Goal: Information Seeking & Learning: Learn about a topic

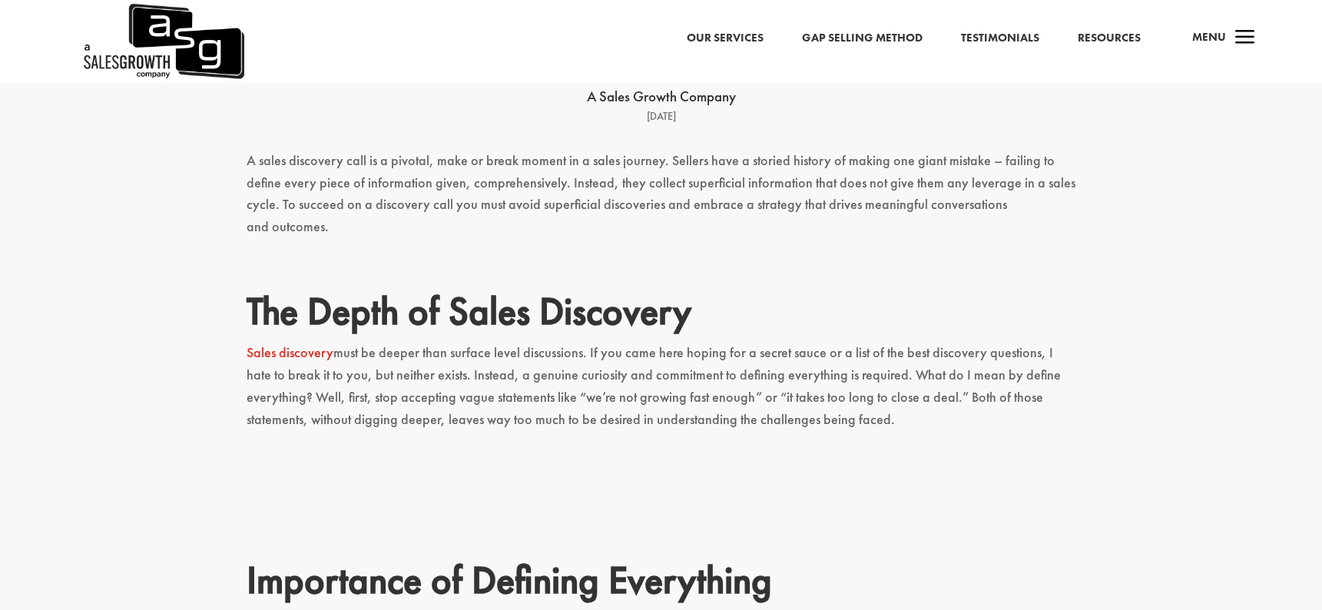
scroll to position [478, 0]
click at [511, 150] on p "A sales discovery call is a pivotal, make or break moment in a sales journey. S…" at bounding box center [662, 200] width 830 height 102
click at [464, 174] on p "A sales discovery call is a pivotal, make or break moment in a sales journey. S…" at bounding box center [662, 200] width 830 height 102
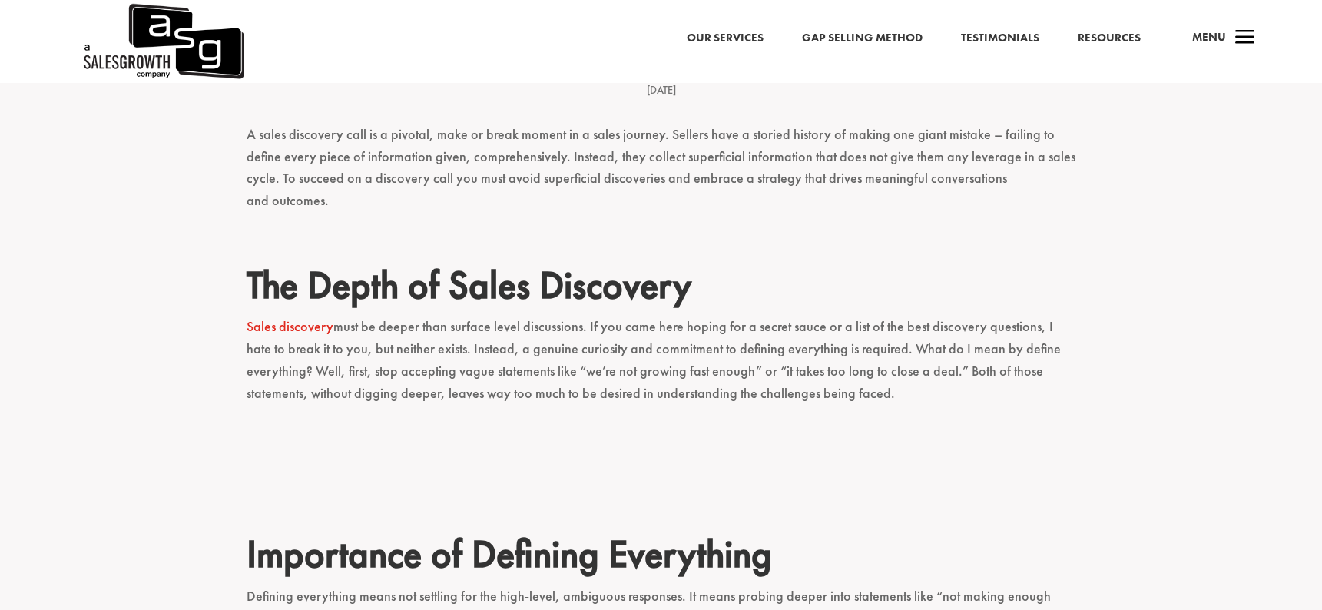
scroll to position [506, 0]
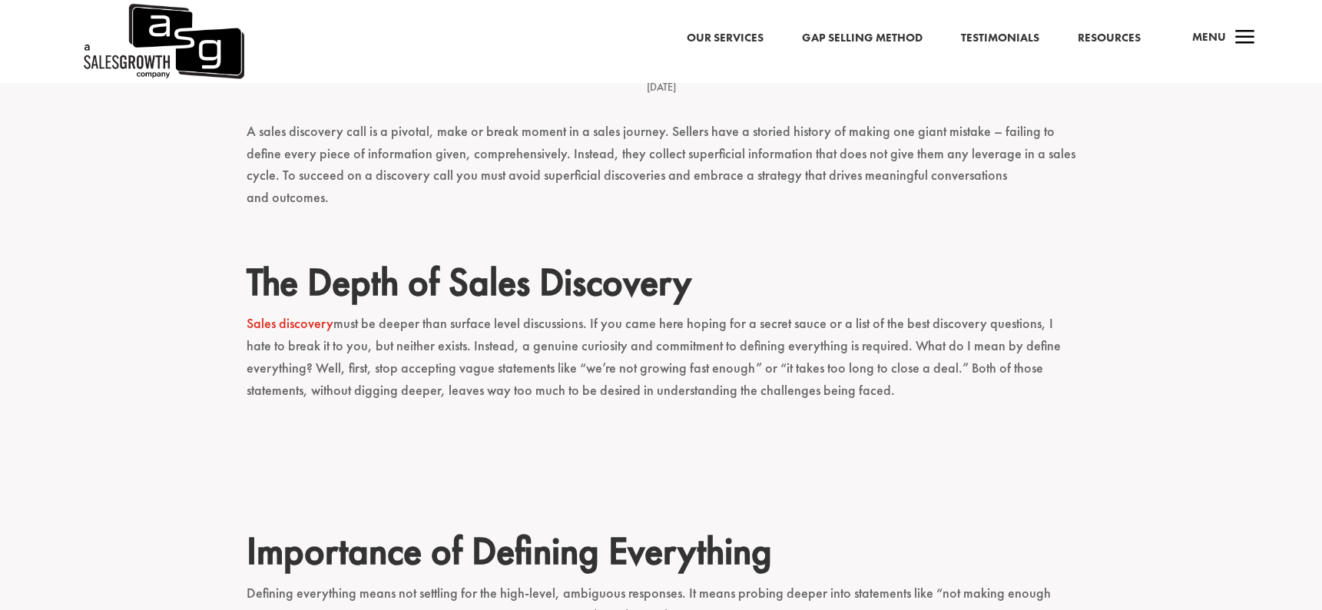
drag, startPoint x: 403, startPoint y: 99, endPoint x: 510, endPoint y: 114, distance: 108.6
click at [510, 121] on p "A sales discovery call is a pivotal, make or break moment in a sales journey. S…" at bounding box center [662, 172] width 830 height 102
drag, startPoint x: 510, startPoint y: 114, endPoint x: 679, endPoint y: 118, distance: 169.1
click at [679, 121] on p "A sales discovery call is a pivotal, make or break moment in a sales journey. S…" at bounding box center [662, 172] width 830 height 102
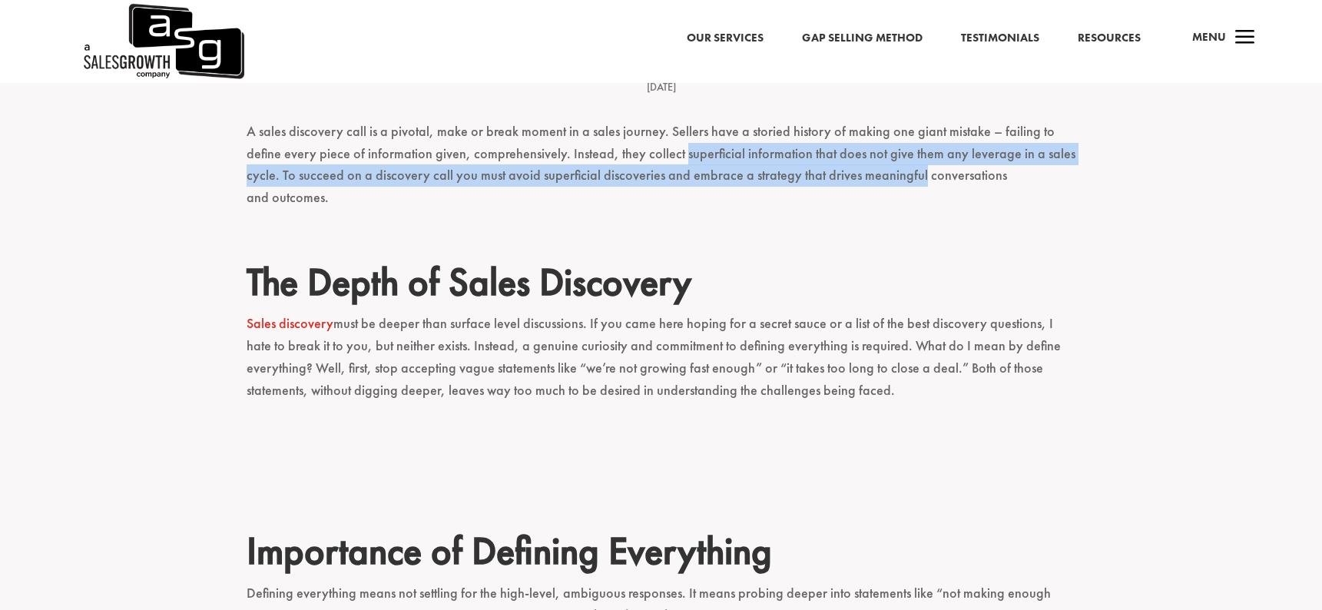
drag, startPoint x: 679, startPoint y: 118, endPoint x: 864, endPoint y: 134, distance: 185.0
click at [864, 134] on p "A sales discovery call is a pivotal, make or break moment in a sales journey. S…" at bounding box center [662, 172] width 830 height 102
drag, startPoint x: 773, startPoint y: 120, endPoint x: 1002, endPoint y: 138, distance: 229.7
click at [1002, 138] on p "A sales discovery call is a pivotal, make or break moment in a sales journey. S…" at bounding box center [662, 172] width 830 height 102
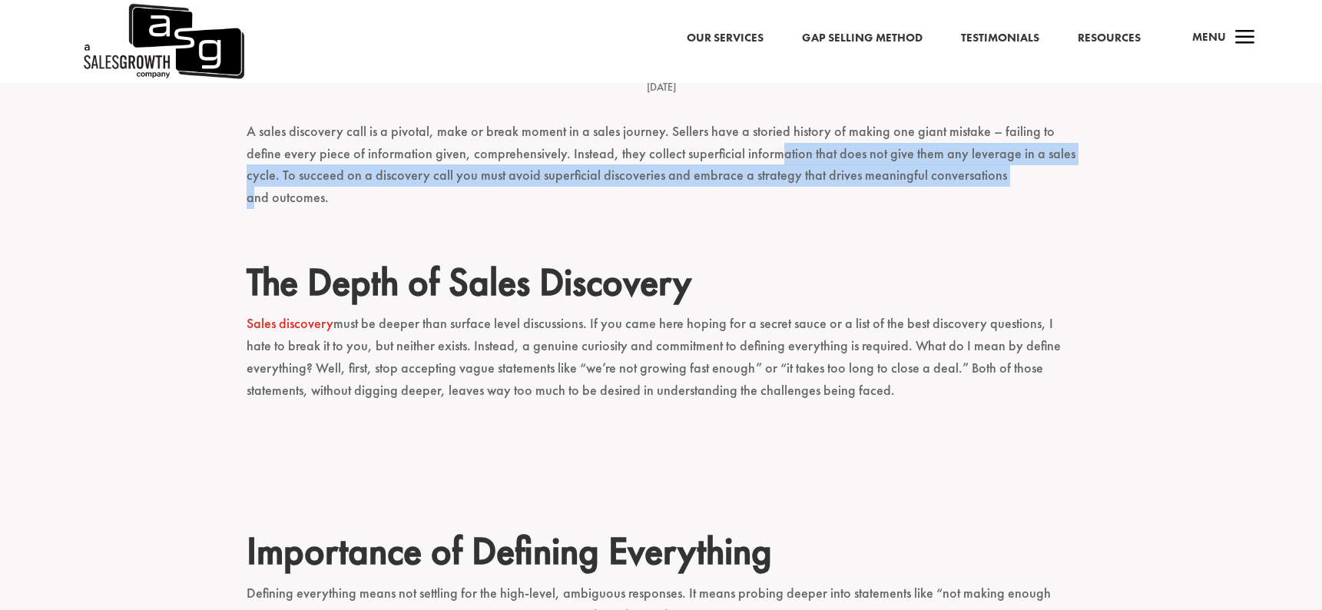
click at [1002, 138] on p "A sales discovery call is a pivotal, make or break moment in a sales journey. S…" at bounding box center [662, 172] width 830 height 102
drag, startPoint x: 986, startPoint y: 121, endPoint x: 1007, endPoint y: 150, distance: 35.6
click at [1007, 150] on p "A sales discovery call is a pivotal, make or break moment in a sales journey. S…" at bounding box center [662, 172] width 830 height 102
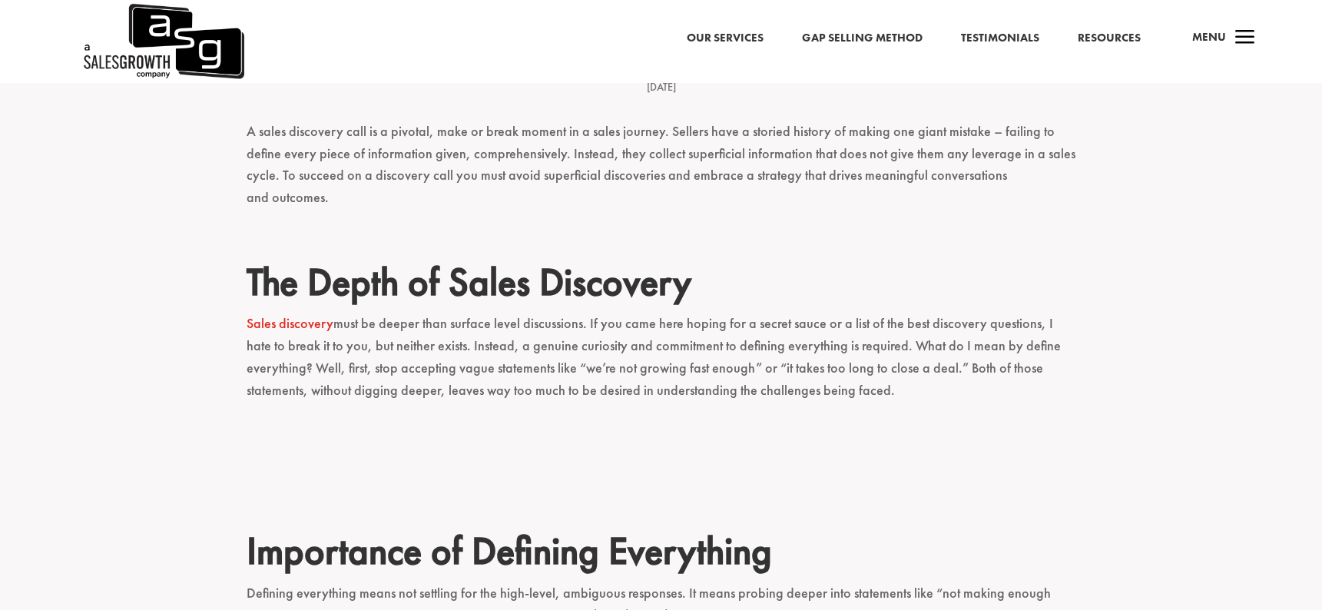
scroll to position [525, 0]
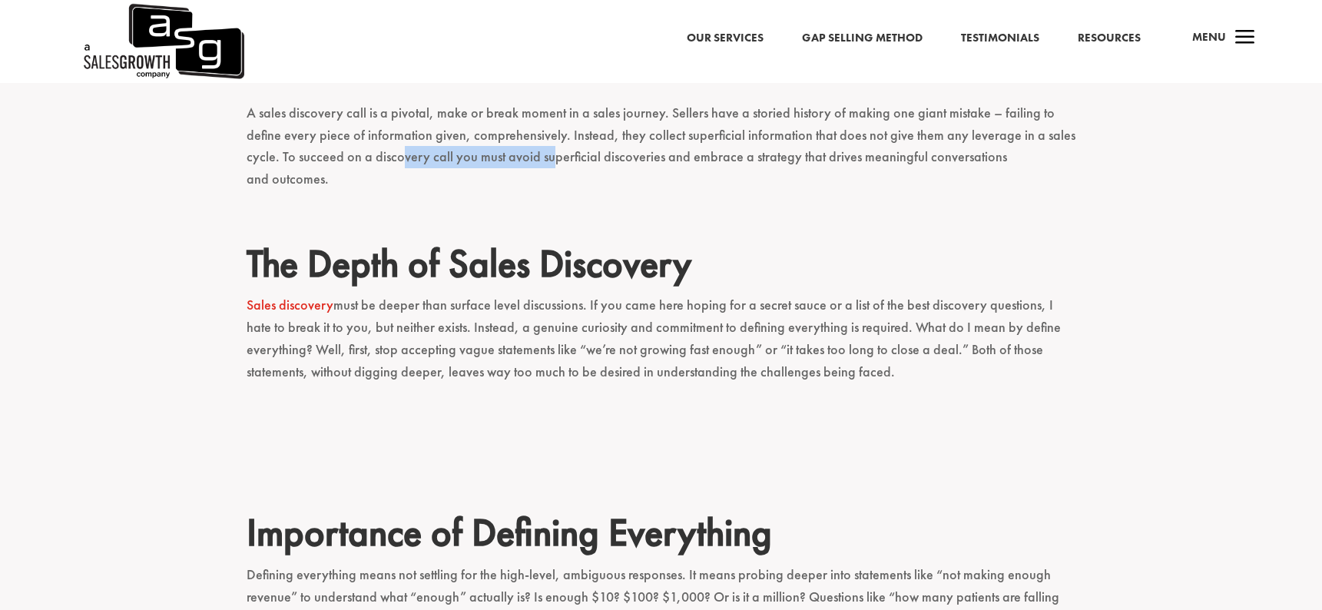
drag, startPoint x: 402, startPoint y: 118, endPoint x: 551, endPoint y: 123, distance: 149.1
click at [551, 123] on p "A sales discovery call is a pivotal, make or break moment in a sales journey. S…" at bounding box center [662, 153] width 830 height 102
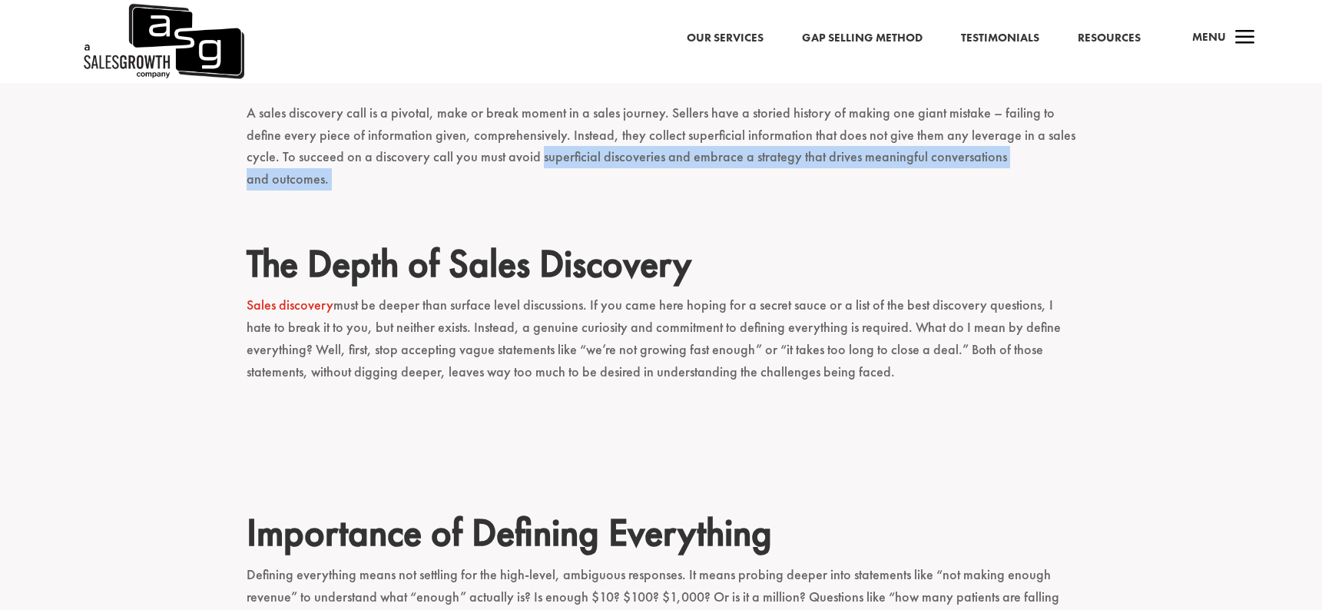
drag, startPoint x: 551, startPoint y: 123, endPoint x: 742, endPoint y: 137, distance: 191.8
click at [741, 134] on p "A sales discovery call is a pivotal, make or break moment in a sales journey. S…" at bounding box center [662, 153] width 830 height 102
click at [742, 137] on p "A sales discovery call is a pivotal, make or break moment in a sales journey. S…" at bounding box center [662, 153] width 830 height 102
drag, startPoint x: 771, startPoint y: 114, endPoint x: 900, endPoint y: 149, distance: 133.6
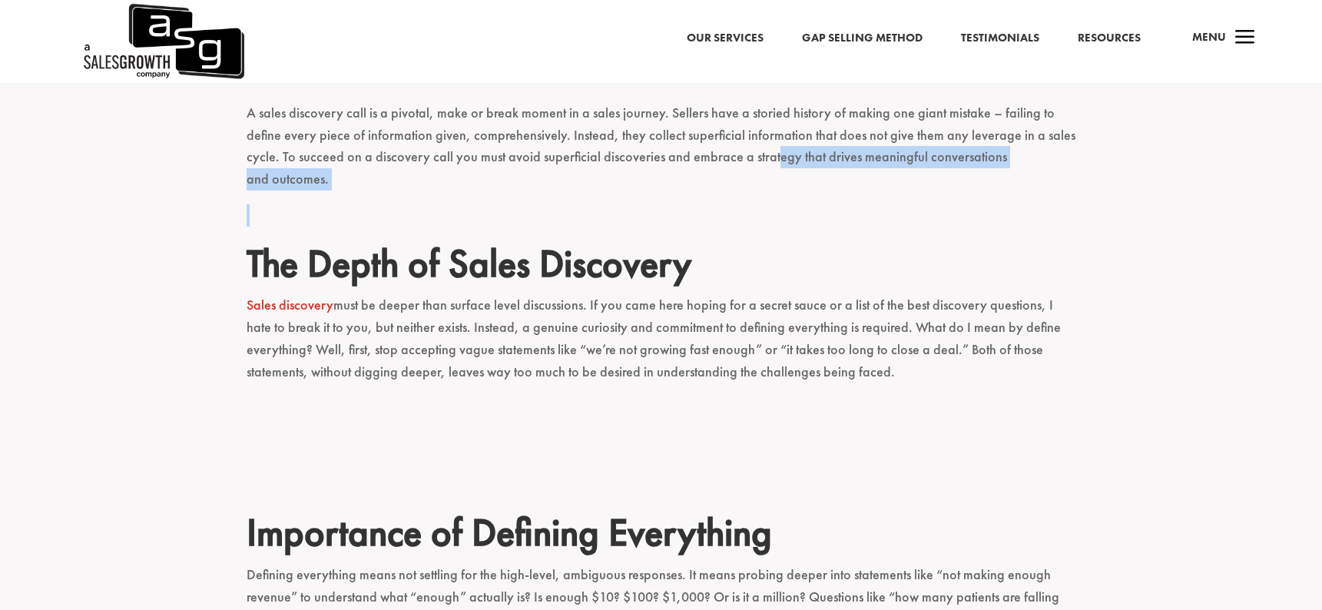
click at [900, 204] on p at bounding box center [662, 222] width 830 height 36
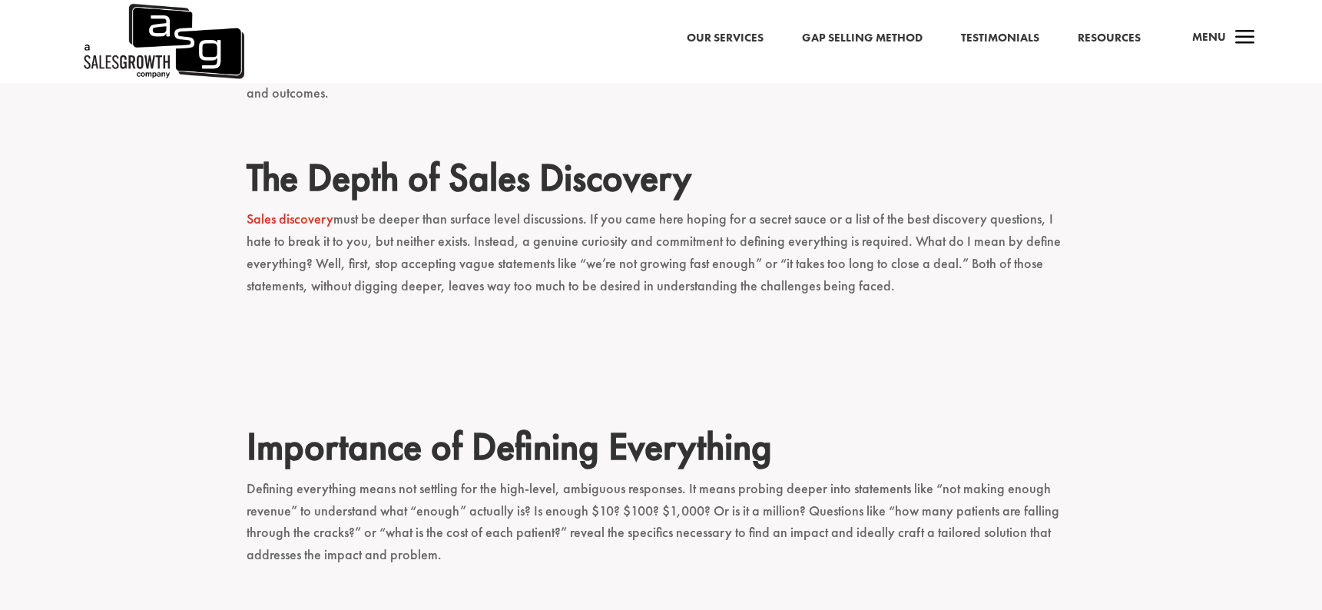
scroll to position [618, 0]
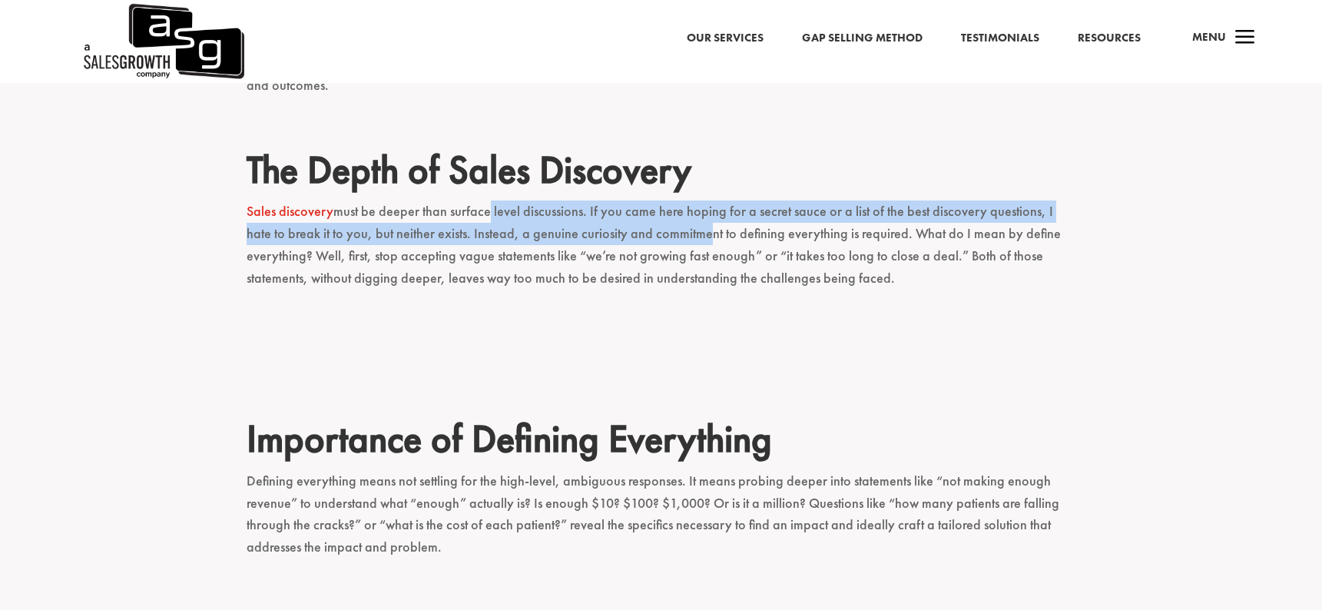
drag, startPoint x: 480, startPoint y: 154, endPoint x: 675, endPoint y: 181, distance: 196.9
click at [675, 201] on p "Sales discovery must be deeper than surface level discussions. If you came here…" at bounding box center [662, 252] width 830 height 102
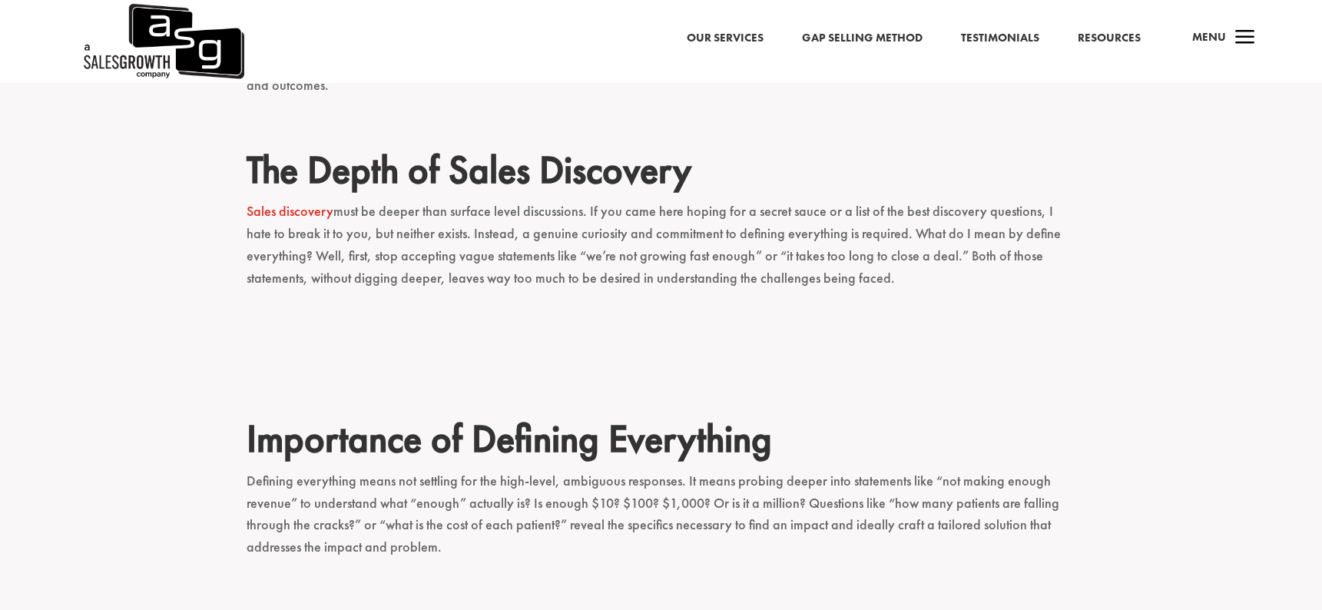
drag, startPoint x: 658, startPoint y: 151, endPoint x: 844, endPoint y: 164, distance: 186.4
click at [843, 201] on p "Sales discovery must be deeper than surface level discussions. If you came here…" at bounding box center [662, 252] width 830 height 102
click at [844, 201] on p "Sales discovery must be deeper than surface level discussions. If you came here…" at bounding box center [662, 252] width 830 height 102
drag, startPoint x: 816, startPoint y: 148, endPoint x: 1006, endPoint y: 148, distance: 190.5
click at [1008, 201] on p "Sales discovery must be deeper than surface level discussions. If you came here…" at bounding box center [662, 252] width 830 height 102
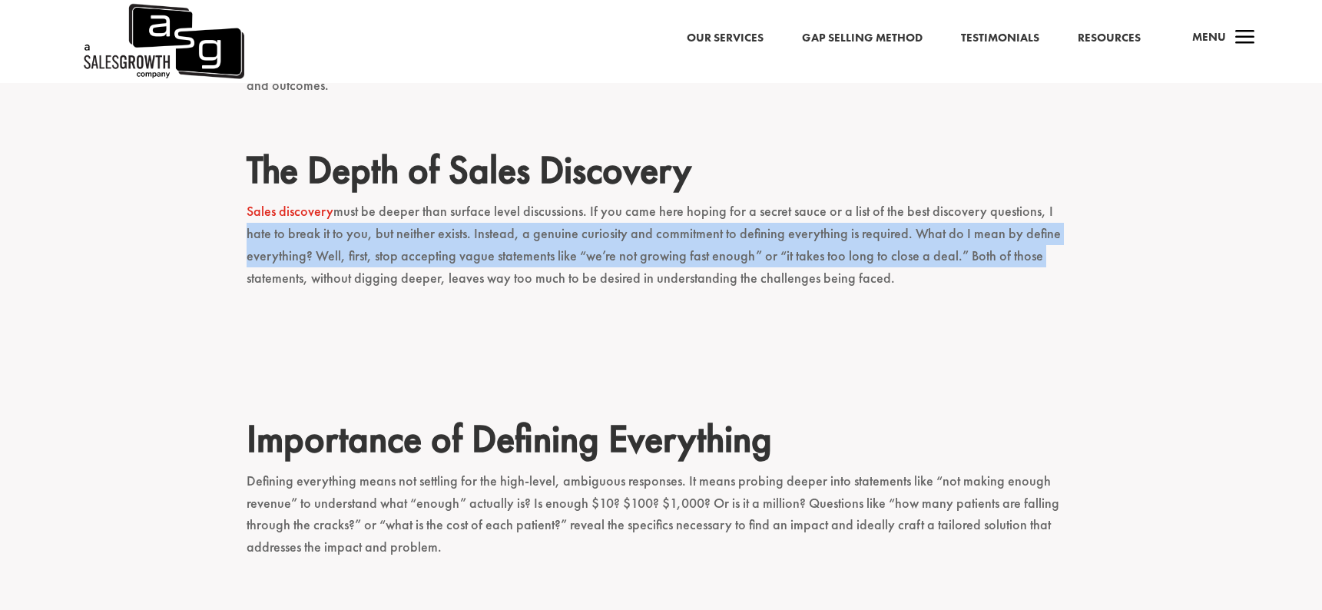
drag, startPoint x: 1042, startPoint y: 154, endPoint x: 1051, endPoint y: 189, distance: 35.8
click at [1051, 201] on p "Sales discovery must be deeper than surface level discussions. If you came here…" at bounding box center [662, 252] width 830 height 102
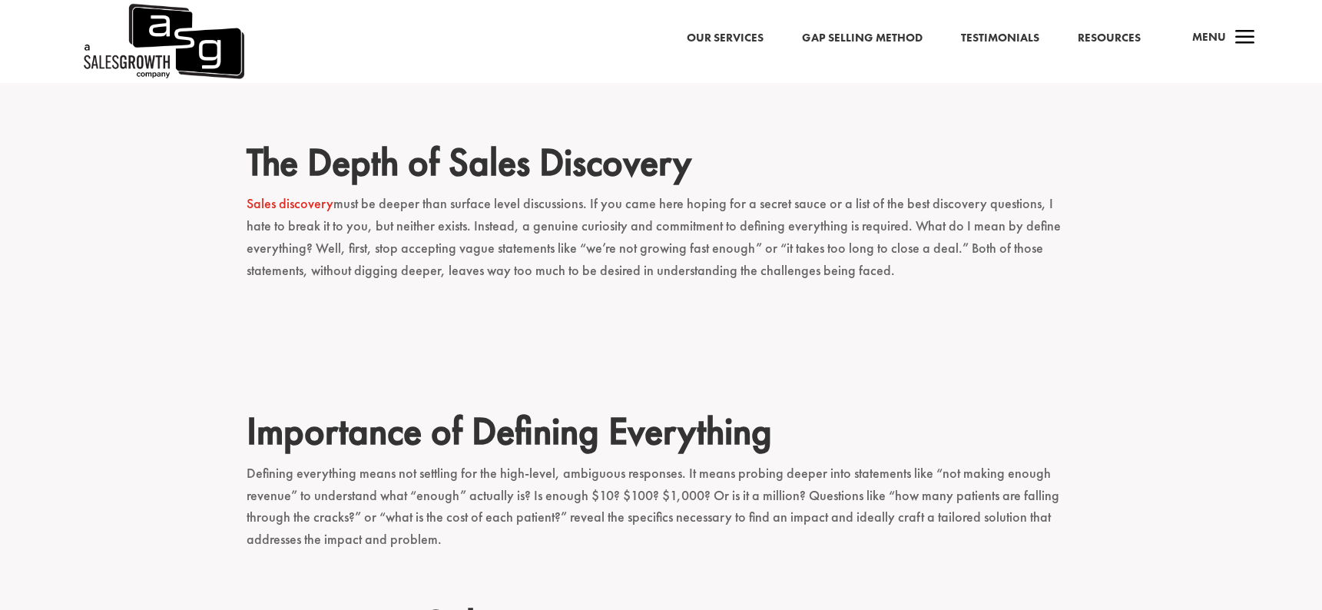
scroll to position [631, 0]
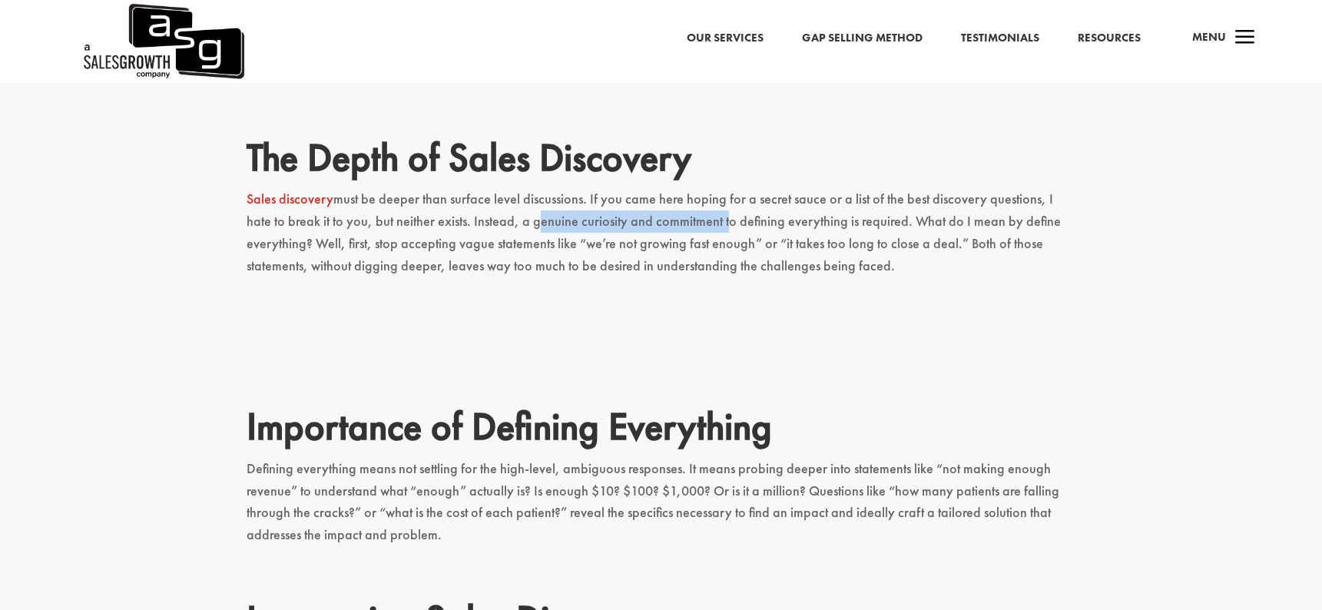
drag, startPoint x: 506, startPoint y: 162, endPoint x: 693, endPoint y: 162, distance: 187.5
click at [693, 188] on p "Sales discovery must be deeper than surface level discussions. If you came here…" at bounding box center [662, 239] width 830 height 102
drag, startPoint x: 658, startPoint y: 159, endPoint x: 823, endPoint y: 164, distance: 164.5
click at [823, 188] on p "Sales discovery must be deeper than surface level discussions. If you came here…" at bounding box center [662, 239] width 830 height 102
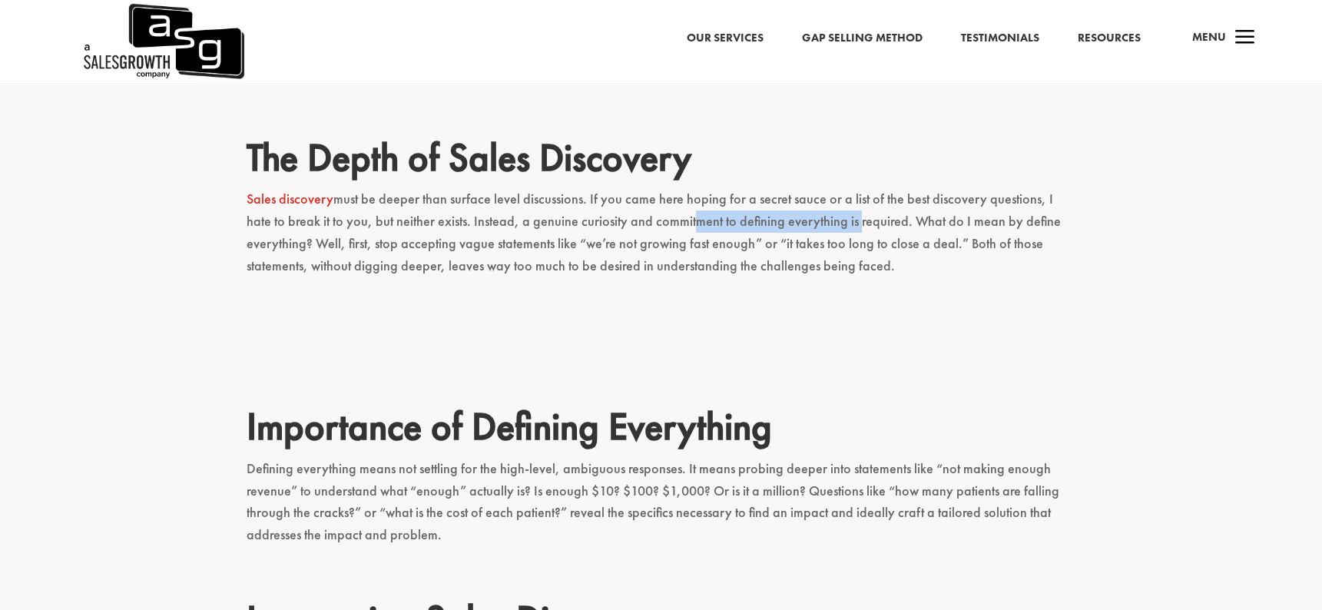
click at [823, 188] on p "Sales discovery must be deeper than surface level discussions. If you came here…" at bounding box center [662, 239] width 830 height 102
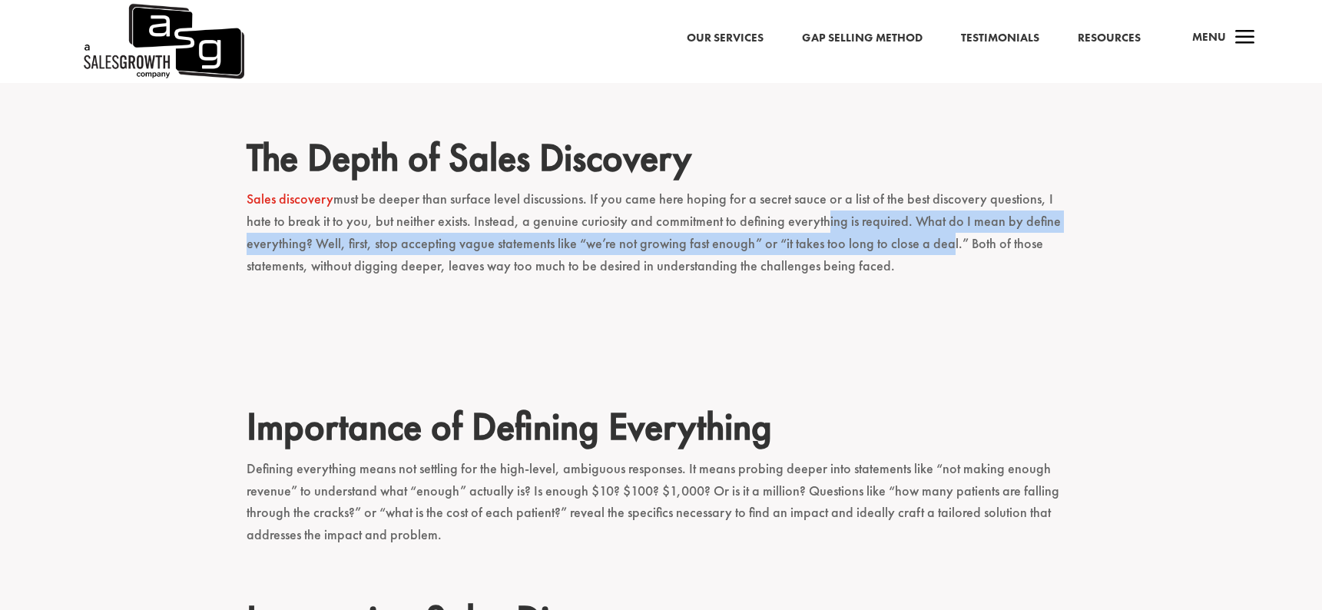
drag, startPoint x: 787, startPoint y: 163, endPoint x: 943, endPoint y: 191, distance: 157.8
click at [943, 191] on p "Sales discovery must be deeper than surface level discussions. If you came here…" at bounding box center [662, 239] width 830 height 102
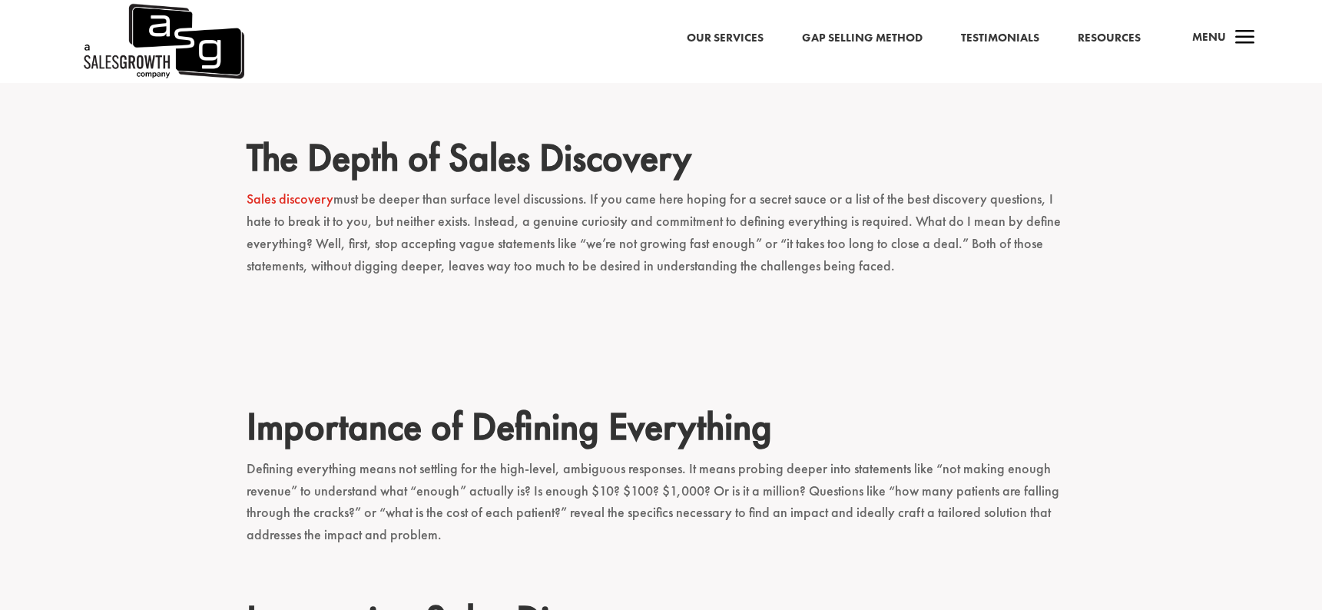
scroll to position [636, 0]
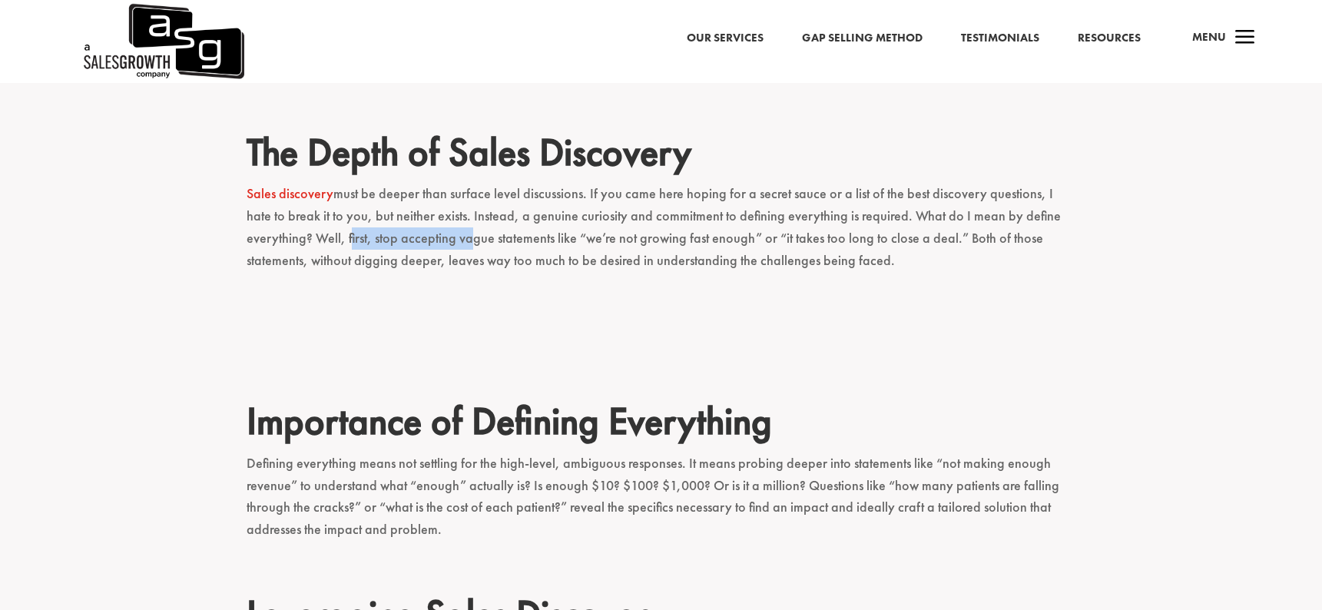
drag, startPoint x: 346, startPoint y: 182, endPoint x: 463, endPoint y: 185, distance: 117.6
click at [463, 185] on p "Sales discovery must be deeper than surface level discussions. If you came here…" at bounding box center [662, 234] width 830 height 102
click at [434, 183] on p "Sales discovery must be deeper than surface level discussions. If you came here…" at bounding box center [662, 234] width 830 height 102
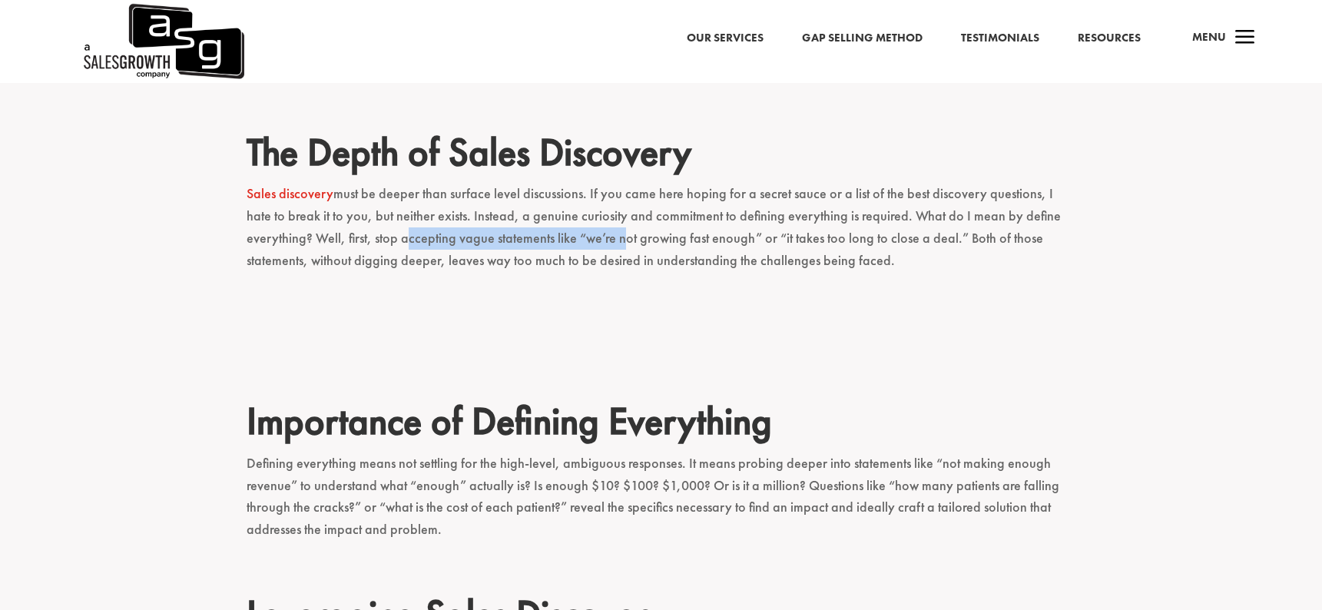
drag, startPoint x: 434, startPoint y: 181, endPoint x: 610, endPoint y: 183, distance: 175.9
click at [610, 183] on p "Sales discovery must be deeper than surface level discussions. If you came here…" at bounding box center [662, 234] width 830 height 102
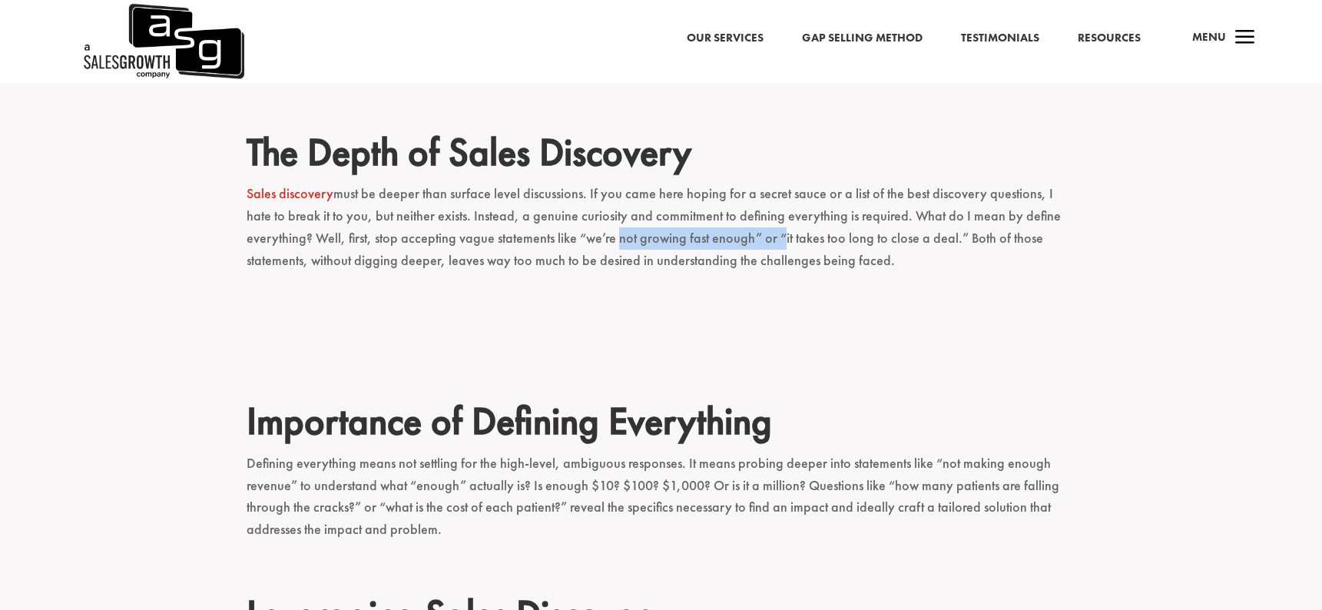
drag, startPoint x: 610, startPoint y: 183, endPoint x: 772, endPoint y: 187, distance: 162.2
click at [772, 187] on p "Sales discovery must be deeper than surface level discussions. If you came here…" at bounding box center [662, 234] width 830 height 102
drag, startPoint x: 787, startPoint y: 178, endPoint x: 951, endPoint y: 181, distance: 164.4
click at [951, 183] on p "Sales discovery must be deeper than surface level discussions. If you came here…" at bounding box center [662, 234] width 830 height 102
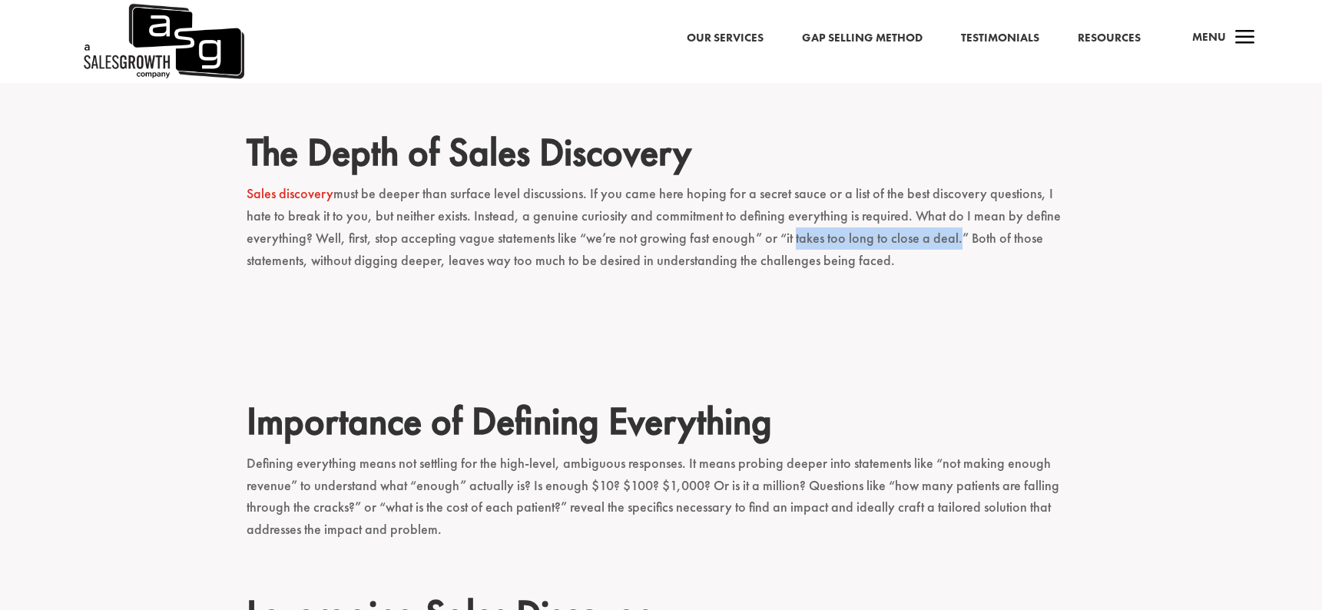
click at [951, 183] on p "Sales discovery must be deeper than surface level discussions. If you came here…" at bounding box center [662, 234] width 830 height 102
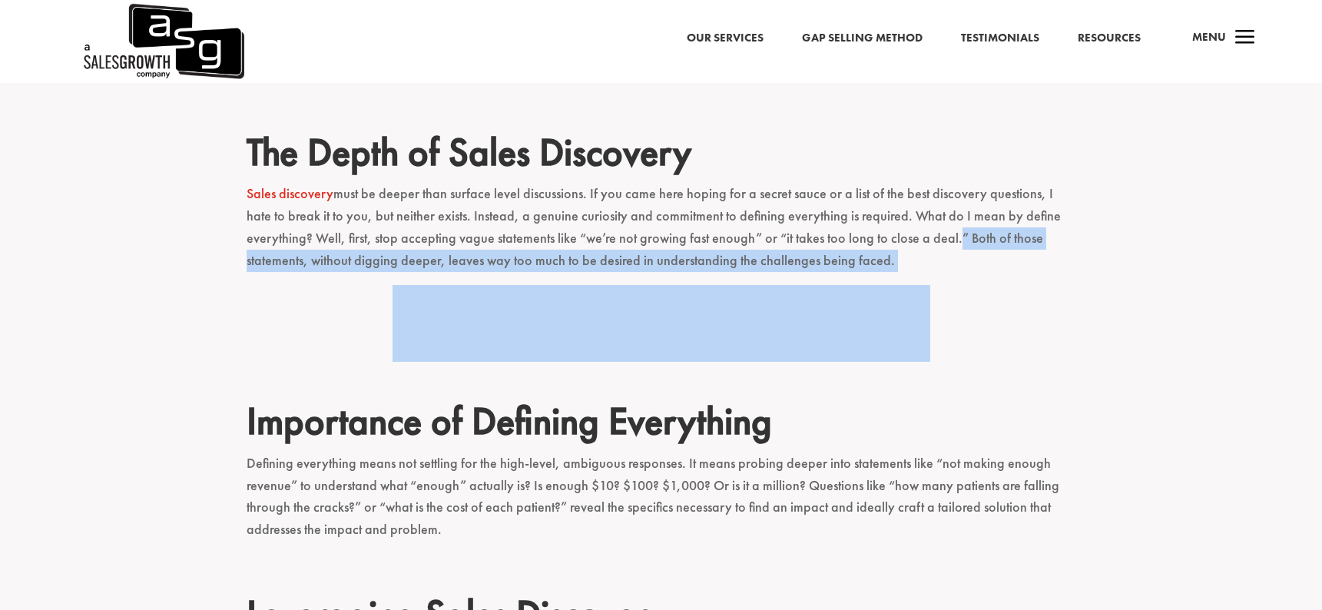
drag, startPoint x: 951, startPoint y: 181, endPoint x: 1000, endPoint y: 205, distance: 53.9
click at [1000, 205] on p "Sales discovery must be deeper than surface level discussions. If you came here…" at bounding box center [662, 234] width 830 height 102
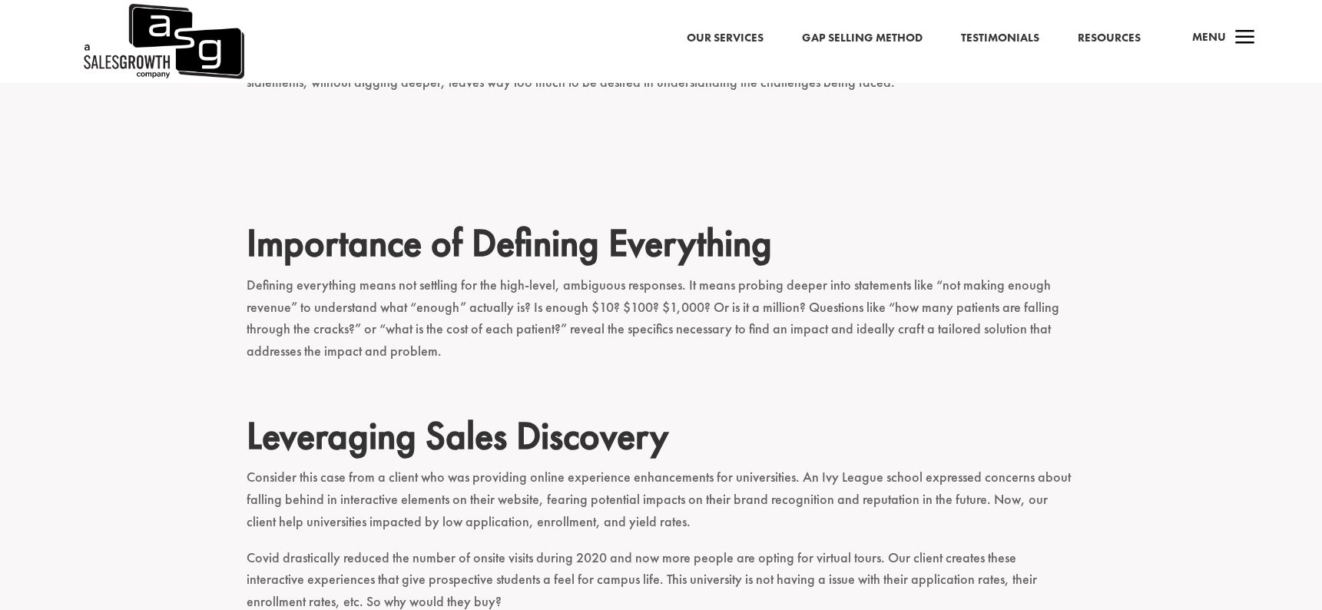
scroll to position [817, 0]
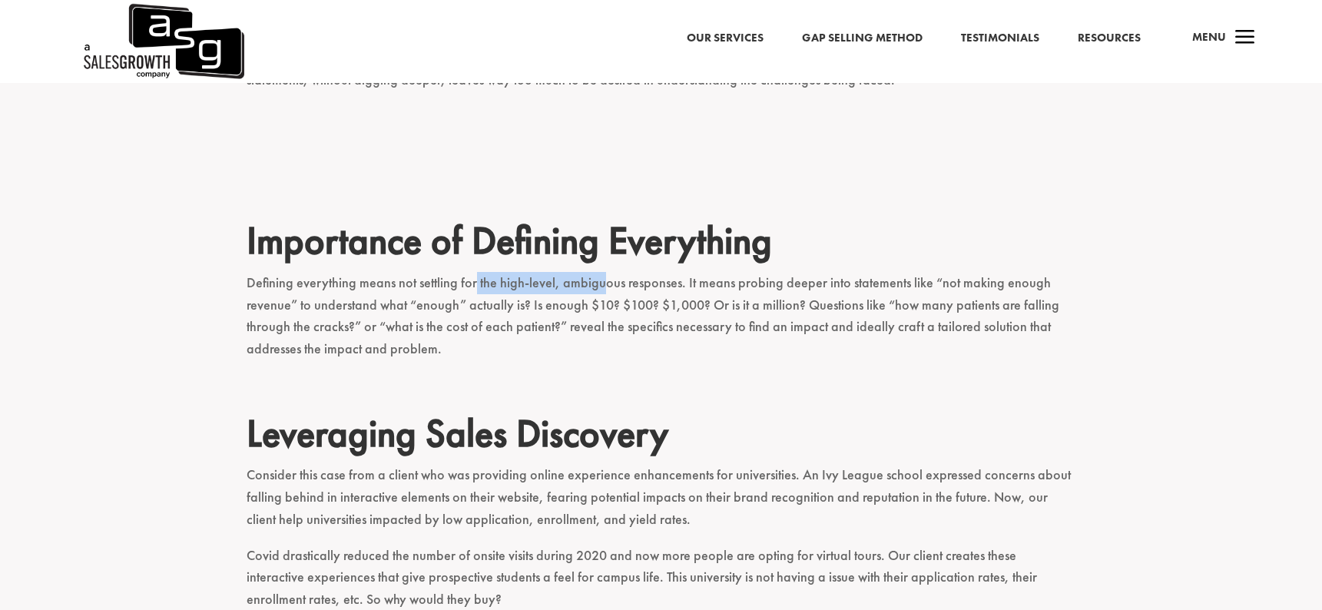
drag, startPoint x: 473, startPoint y: 225, endPoint x: 602, endPoint y: 225, distance: 128.3
click at [602, 272] on p "Defining everything means not settling for the high-level, ambiguous responses.…" at bounding box center [662, 323] width 830 height 102
drag, startPoint x: 602, startPoint y: 225, endPoint x: 691, endPoint y: 226, distance: 89.9
click at [692, 272] on p "Defining everything means not settling for the high-level, ambiguous responses.…" at bounding box center [662, 323] width 830 height 102
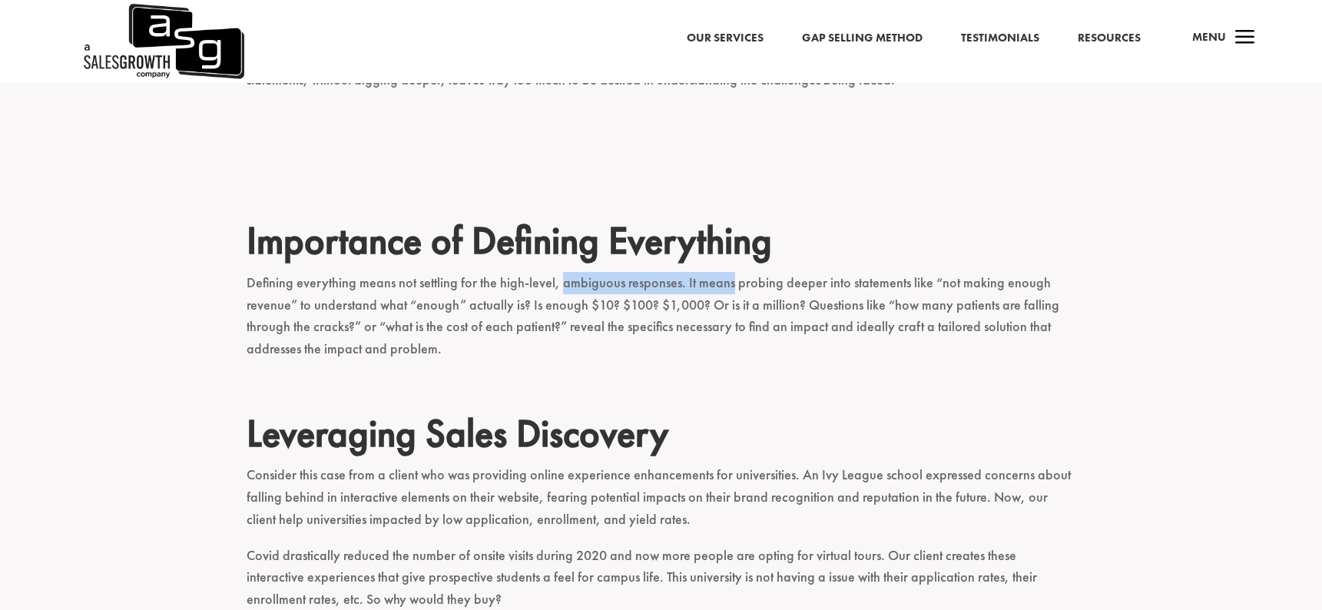
click at [691, 272] on p "Defining everything means not settling for the high-level, ambiguous responses.…" at bounding box center [662, 323] width 830 height 102
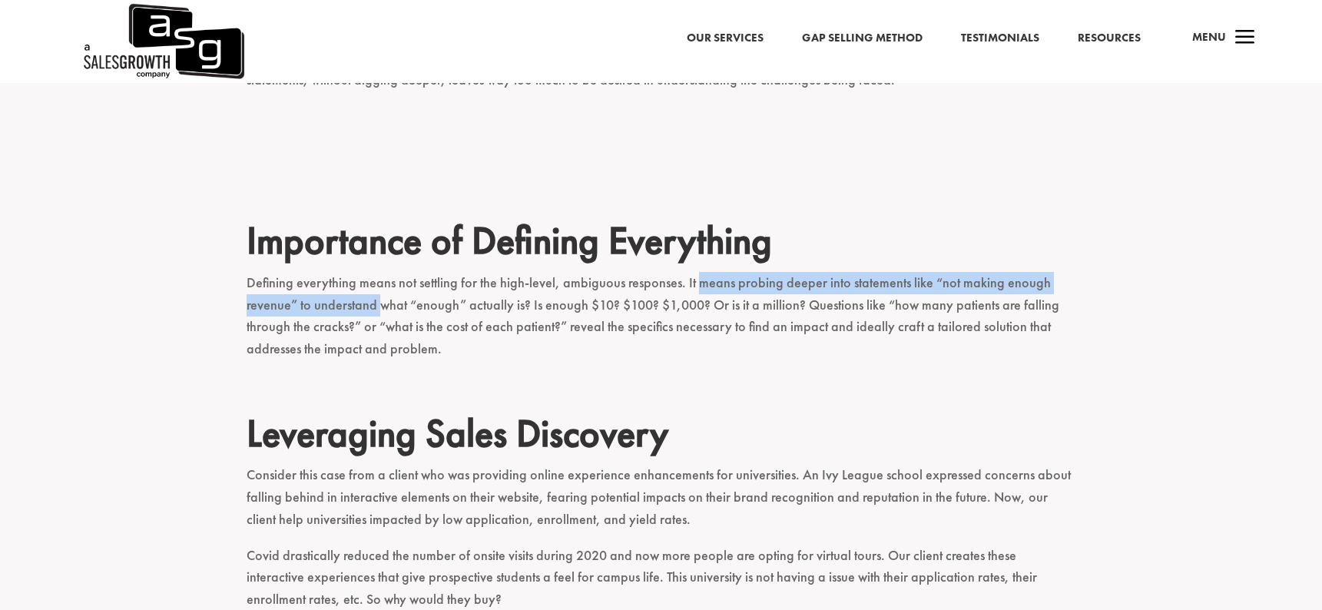
drag, startPoint x: 691, startPoint y: 226, endPoint x: 372, endPoint y: 250, distance: 320.5
click at [372, 272] on p "Defining everything means not settling for the high-level, ambiguous responses.…" at bounding box center [662, 323] width 830 height 102
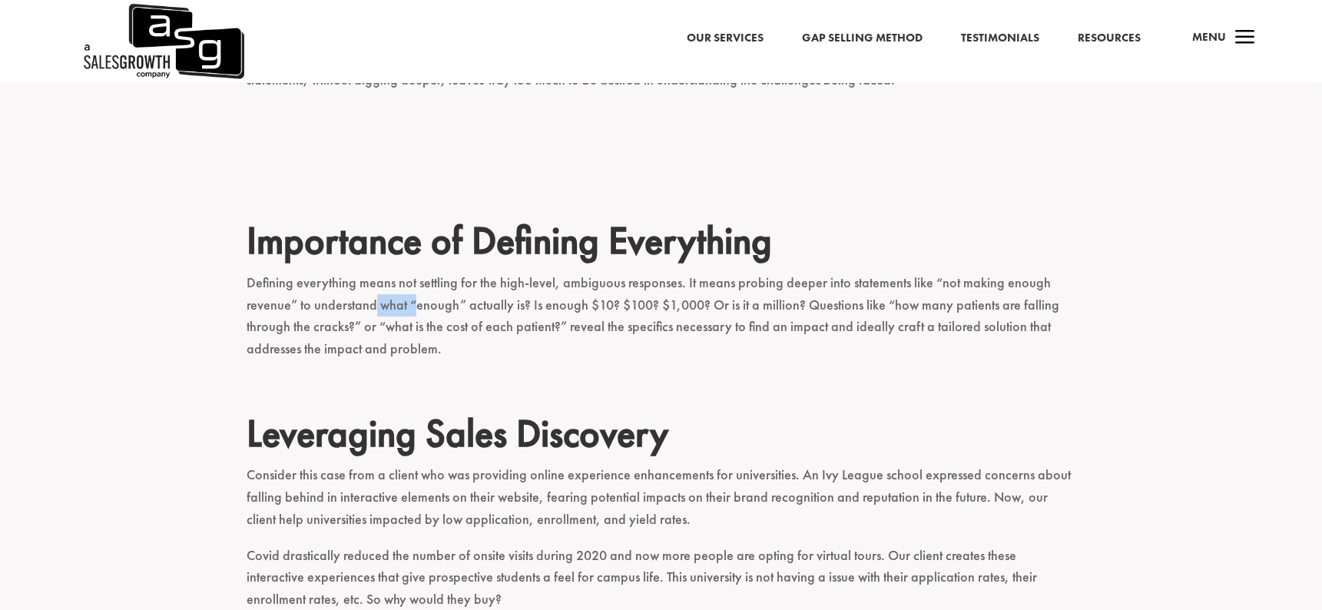
drag, startPoint x: 372, startPoint y: 250, endPoint x: 407, endPoint y: 251, distance: 35.3
click at [407, 272] on p "Defining everything means not settling for the high-level, ambiguous responses.…" at bounding box center [662, 323] width 830 height 102
drag, startPoint x: 353, startPoint y: 247, endPoint x: 535, endPoint y: 250, distance: 181.3
click at [532, 272] on p "Defining everything means not settling for the high-level, ambiguous responses.…" at bounding box center [662, 323] width 830 height 102
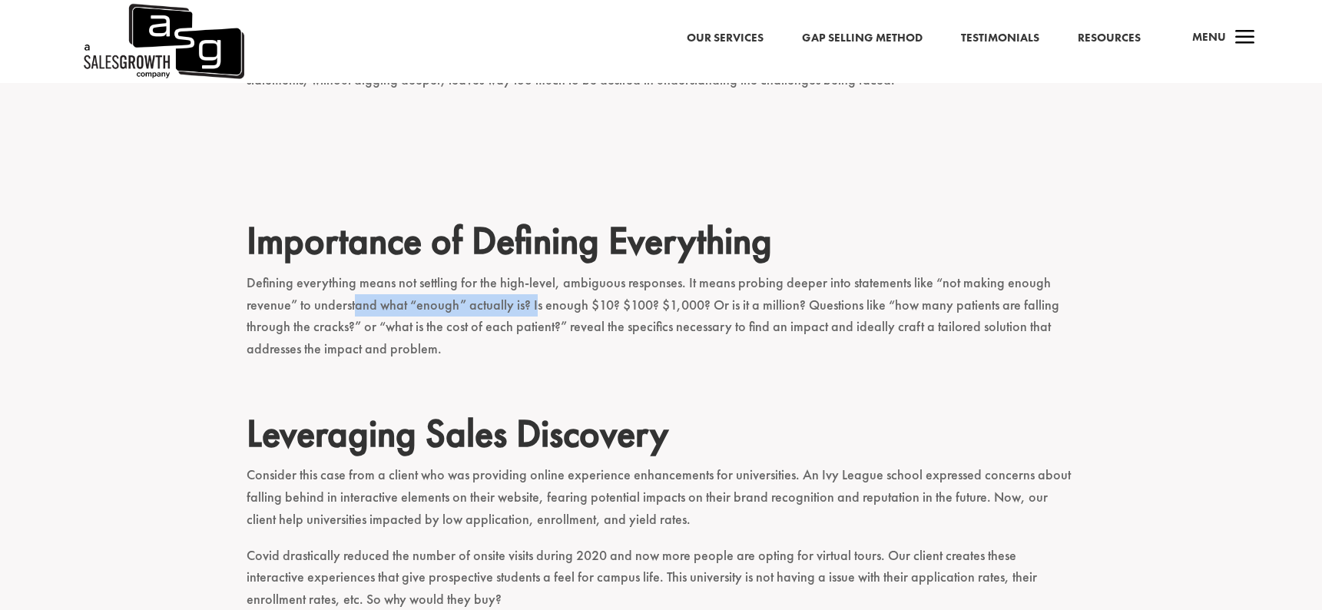
click at [535, 272] on p "Defining everything means not settling for the high-level, ambiguous responses.…" at bounding box center [662, 323] width 830 height 102
drag, startPoint x: 535, startPoint y: 250, endPoint x: 738, endPoint y: 250, distance: 202.8
click at [738, 272] on p "Defining everything means not settling for the high-level, ambiguous responses.…" at bounding box center [662, 323] width 830 height 102
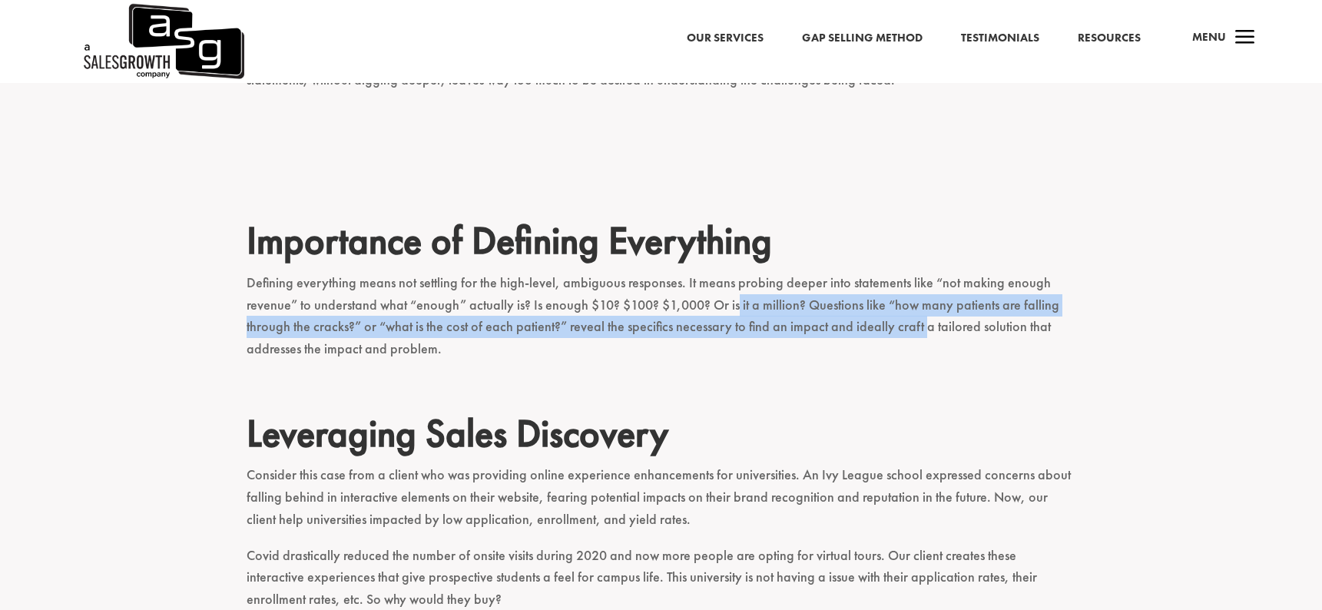
drag, startPoint x: 738, startPoint y: 250, endPoint x: 916, endPoint y: 270, distance: 179.3
click at [916, 272] on p "Defining everything means not settling for the high-level, ambiguous responses.…" at bounding box center [662, 323] width 830 height 102
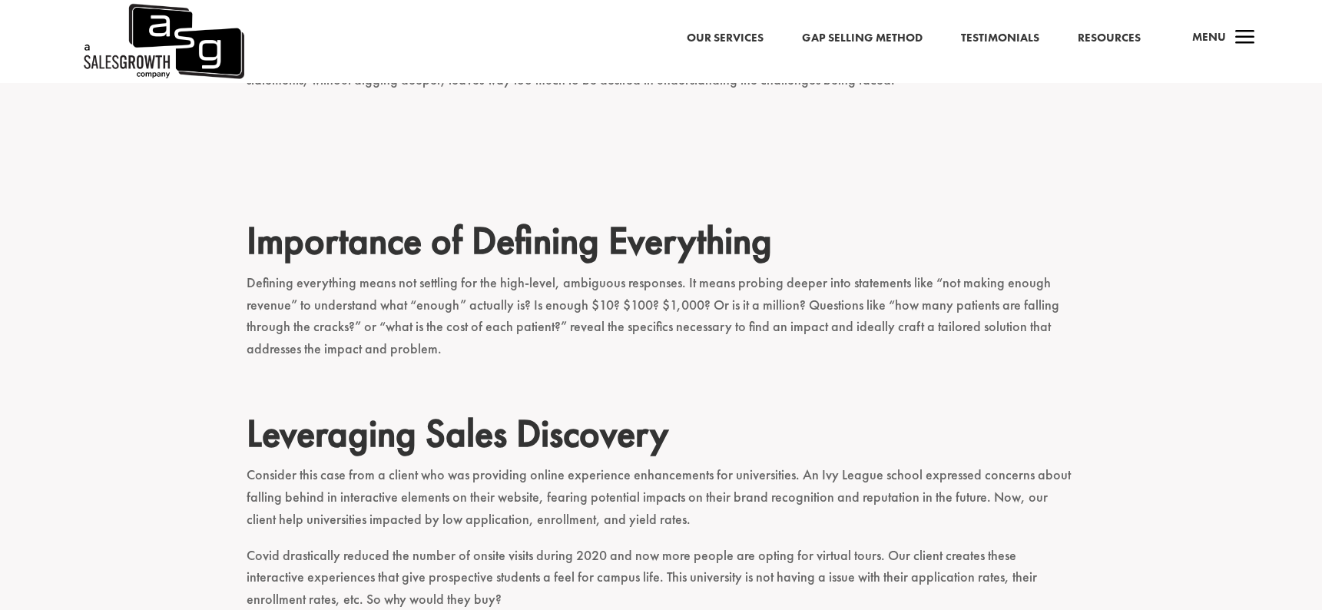
scroll to position [827, 0]
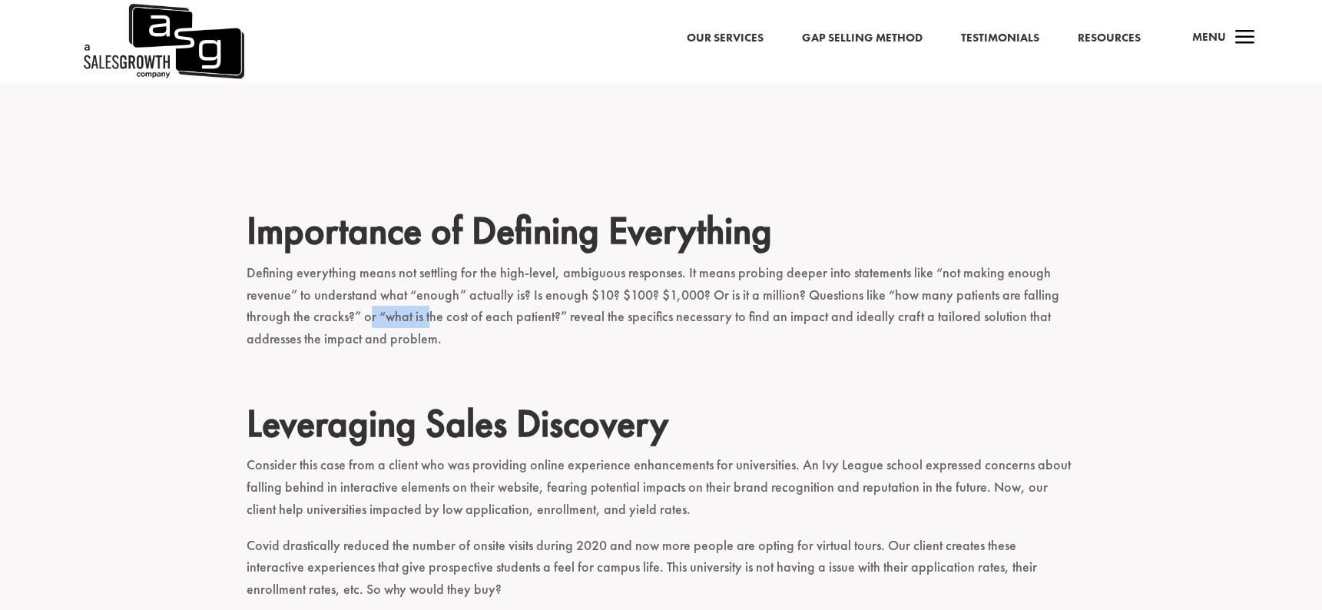
drag, startPoint x: 367, startPoint y: 260, endPoint x: 429, endPoint y: 259, distance: 62.2
click at [429, 262] on p "Defining everything means not settling for the high-level, ambiguous responses.…" at bounding box center [662, 313] width 830 height 102
drag, startPoint x: 416, startPoint y: 257, endPoint x: 579, endPoint y: 258, distance: 163.6
click at [579, 262] on p "Defining everything means not settling for the high-level, ambiguous responses.…" at bounding box center [662, 313] width 830 height 102
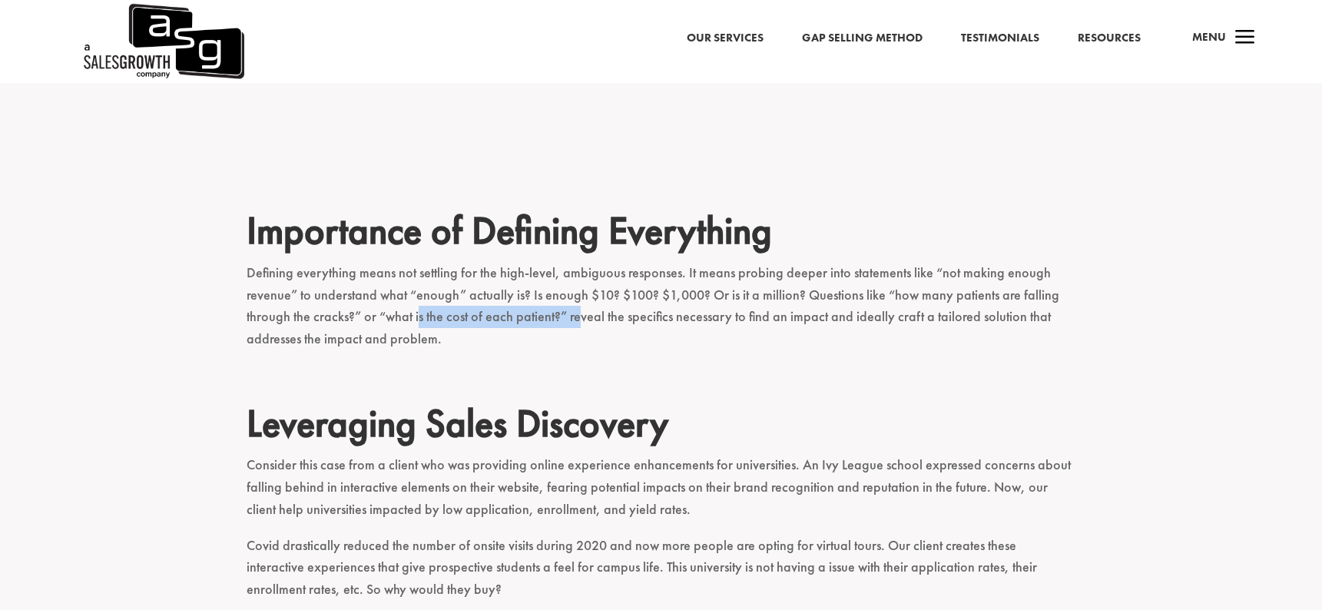
click at [579, 262] on p "Defining everything means not settling for the high-level, ambiguous responses.…" at bounding box center [662, 313] width 830 height 102
drag, startPoint x: 568, startPoint y: 260, endPoint x: 707, endPoint y: 269, distance: 139.3
click at [706, 269] on p "Defining everything means not settling for the high-level, ambiguous responses.…" at bounding box center [662, 313] width 830 height 102
click at [707, 269] on p "Defining everything means not settling for the high-level, ambiguous responses.…" at bounding box center [662, 313] width 830 height 102
drag
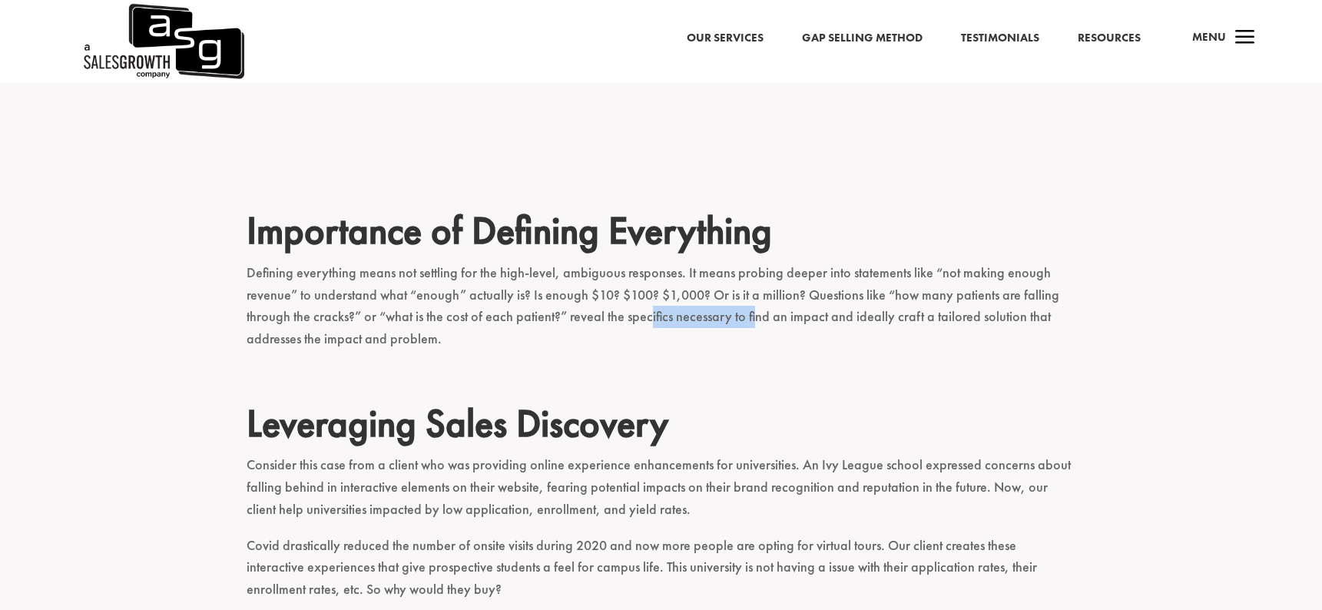
click at [758, 262] on p "Defining everything means not settling for the high-level, ambiguous responses.…" at bounding box center [662, 313] width 830 height 102
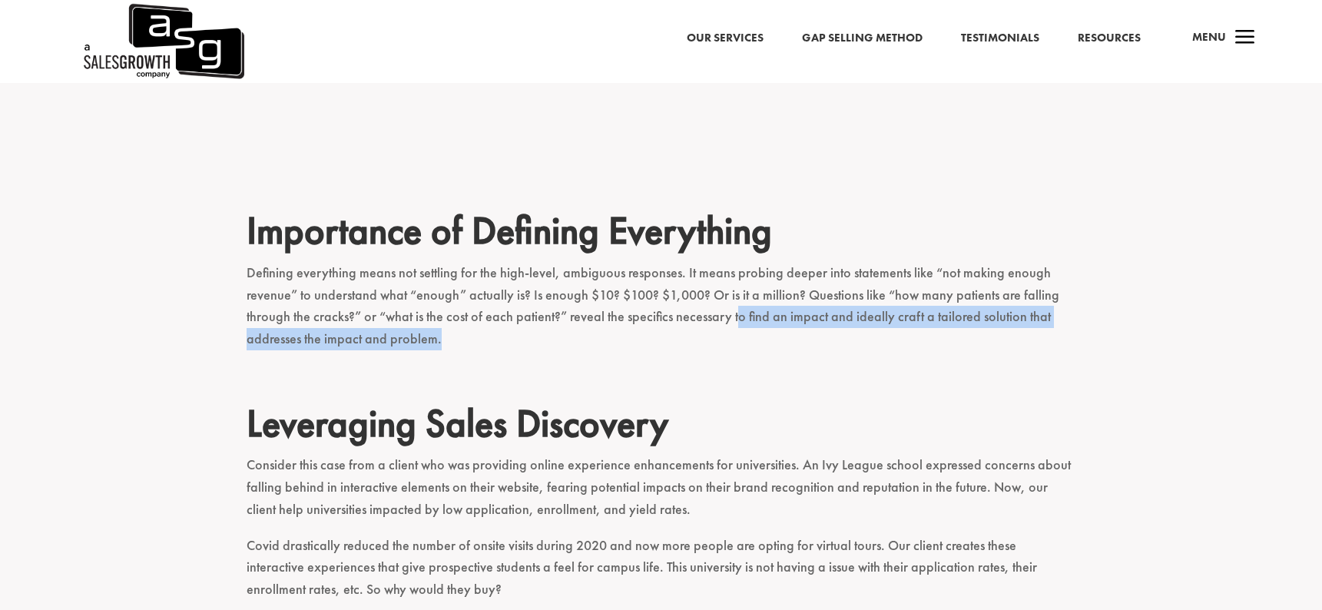
drag, startPoint x: 732, startPoint y: 256, endPoint x: 962, endPoint y: 276, distance: 230.6
click at [962, 276] on p "Defining everything means not settling for the high-level, ambiguous responses.…" at bounding box center [662, 313] width 830 height 102
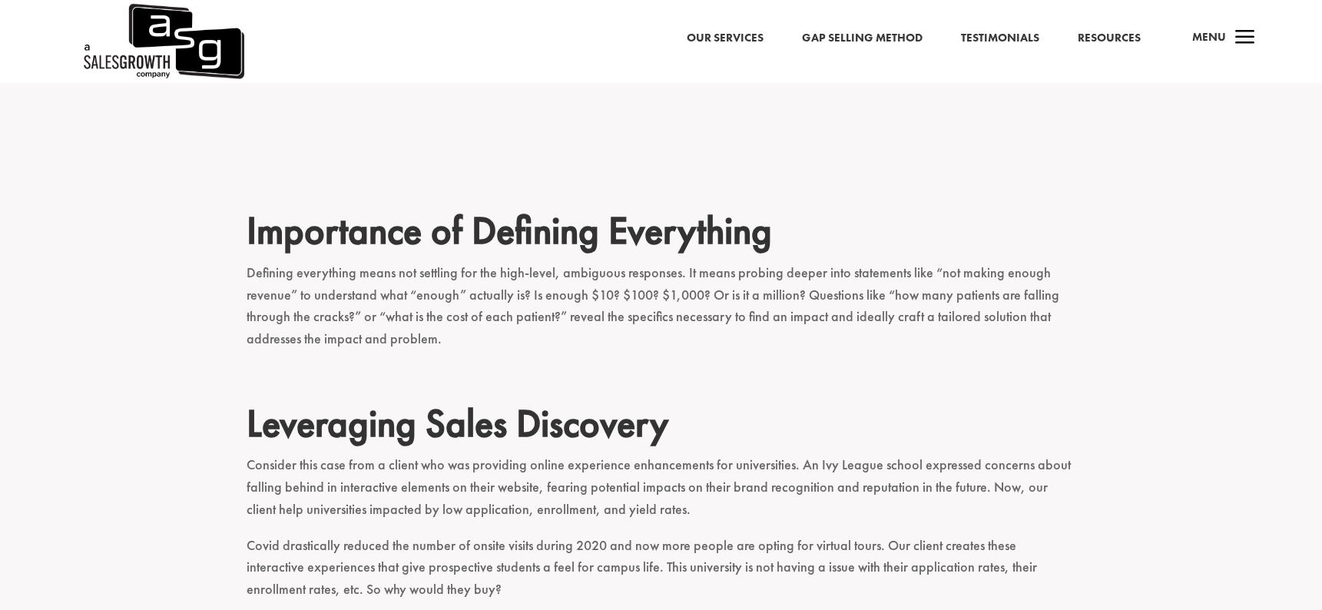
drag, startPoint x: 808, startPoint y: 252, endPoint x: 1016, endPoint y: 274, distance: 209.4
click at [1016, 274] on p "Defining everything means not settling for the high-level, ambiguous responses.…" at bounding box center [662, 313] width 830 height 102
click at [963, 287] on p "Defining everything means not settling for the high-level, ambiguous responses.…" at bounding box center [662, 313] width 830 height 102
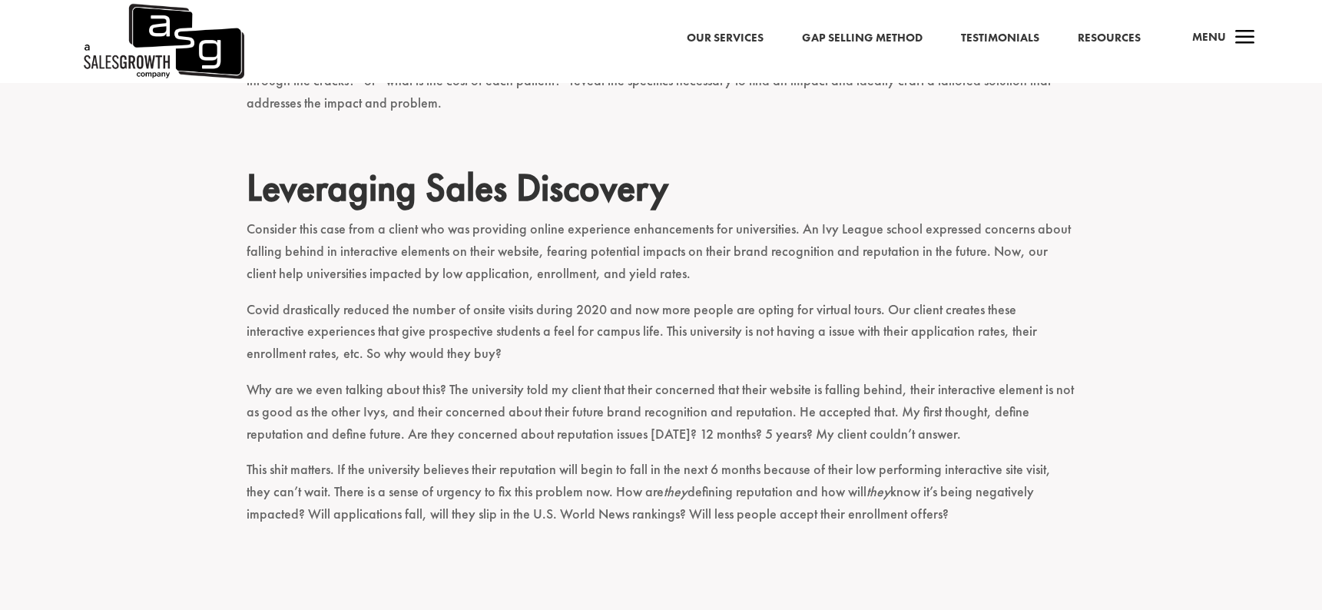
scroll to position [1071, 0]
